Goal: Find specific page/section: Find specific page/section

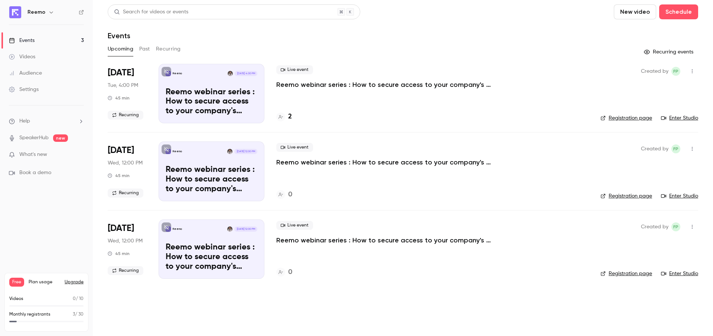
click at [291, 115] on h4 "2" at bounding box center [290, 117] width 4 height 10
